Goal: Check status: Check status

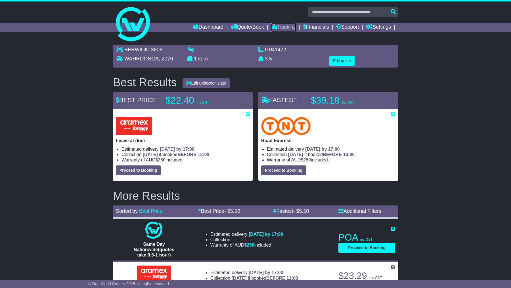
click at [275, 26] on link "Tracking" at bounding box center [283, 28] width 25 height 10
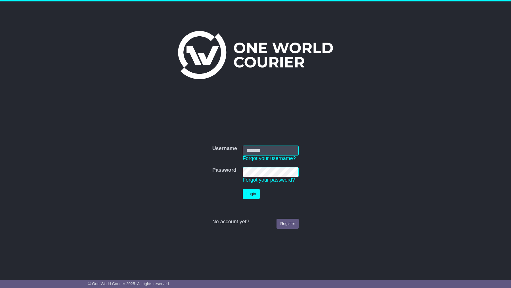
type input "**********"
click at [243, 189] on button "Login" at bounding box center [251, 194] width 17 height 10
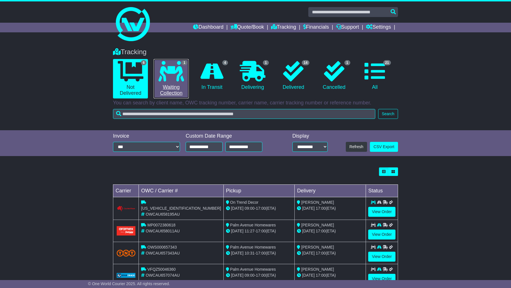
click at [169, 87] on link "1 Waiting Collection" at bounding box center [171, 78] width 35 height 39
